Goal: Task Accomplishment & Management: Manage account settings

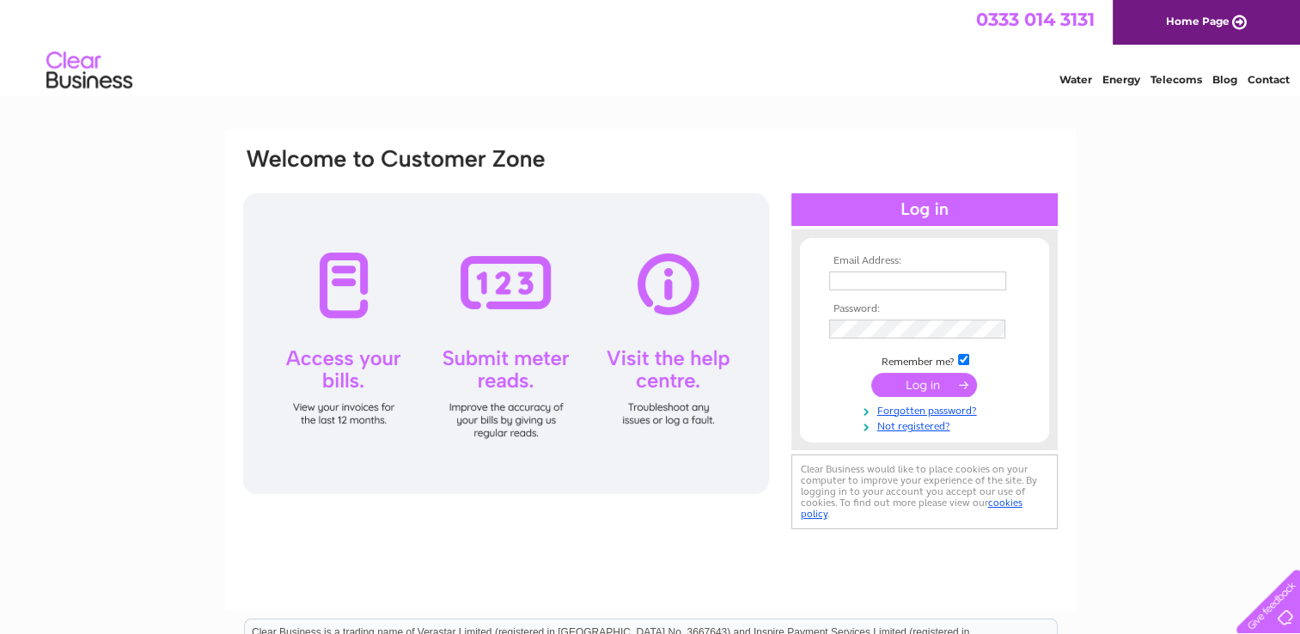
type input "[EMAIL_ADDRESS][DOMAIN_NAME]"
click at [884, 376] on input "submit" at bounding box center [924, 385] width 106 height 24
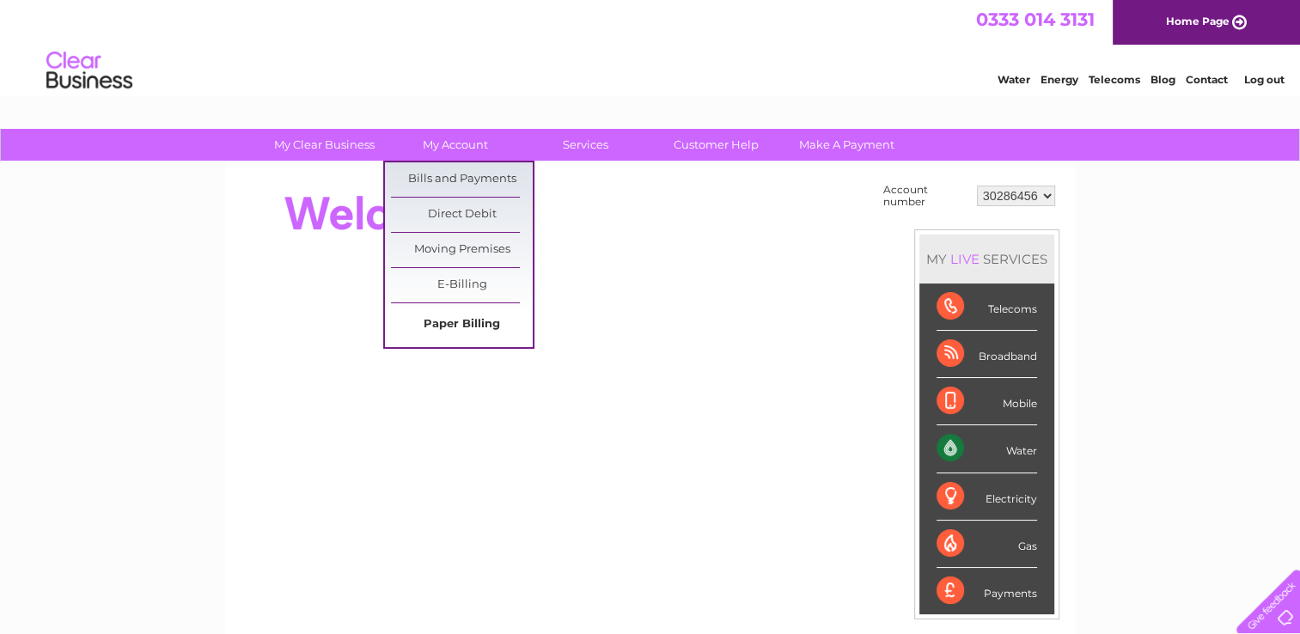
click at [474, 325] on link "Paper Billing" at bounding box center [462, 325] width 142 height 34
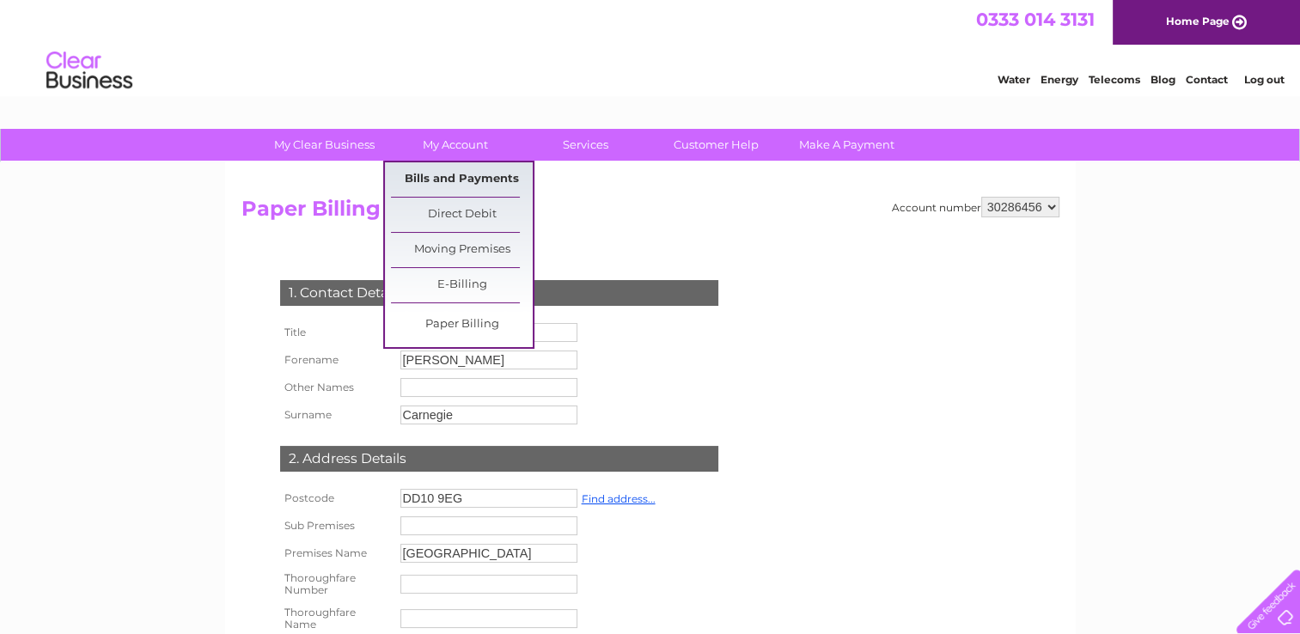
click at [444, 173] on link "Bills and Payments" at bounding box center [462, 179] width 142 height 34
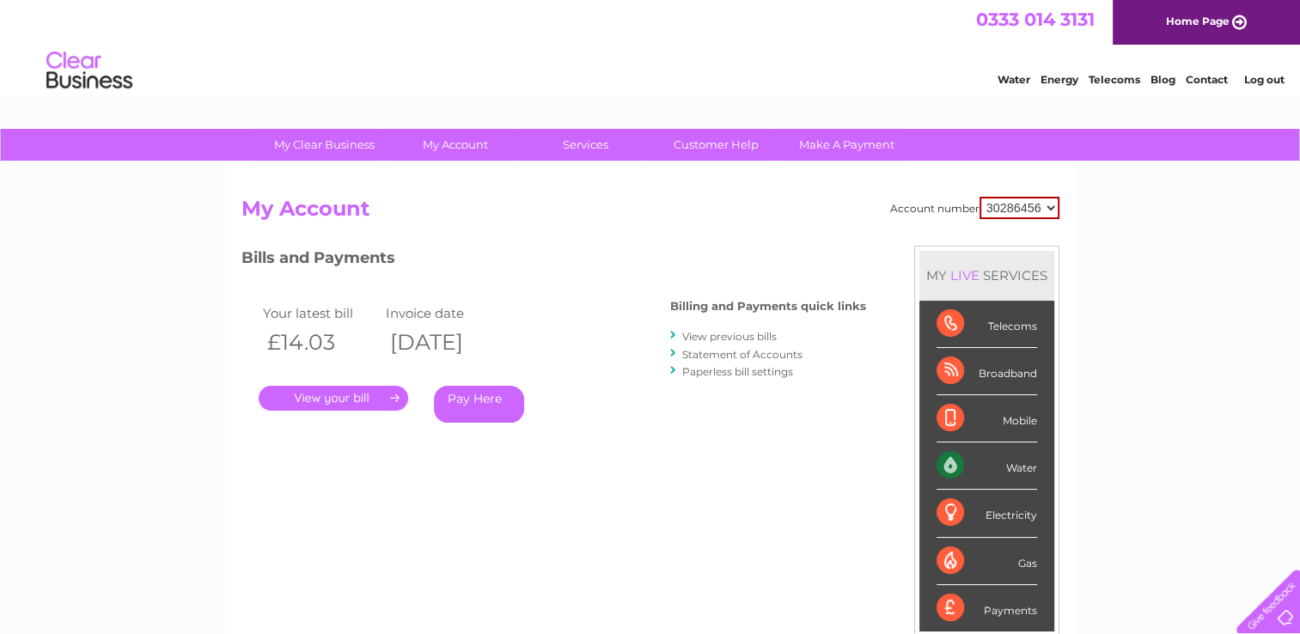
click at [392, 393] on link "." at bounding box center [334, 398] width 150 height 25
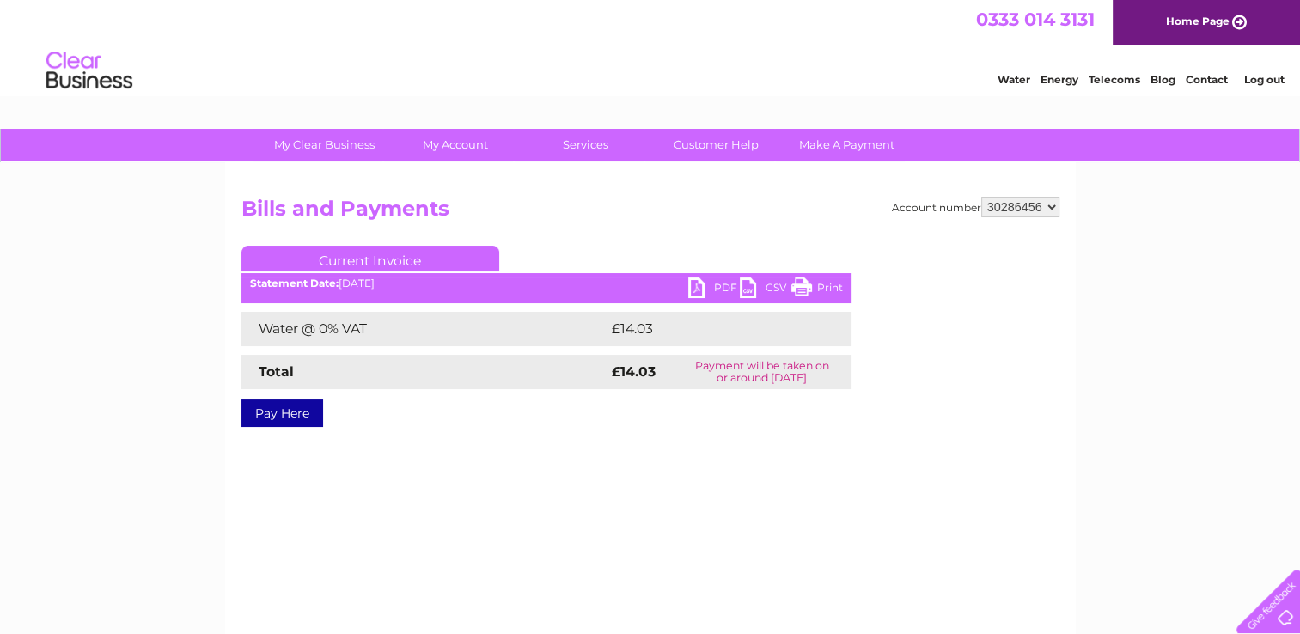
click at [698, 285] on link "PDF" at bounding box center [714, 290] width 52 height 25
click at [698, 282] on link "PDF" at bounding box center [714, 290] width 52 height 25
click at [1265, 79] on link "Log out" at bounding box center [1263, 79] width 40 height 13
